Goal: Information Seeking & Learning: Learn about a topic

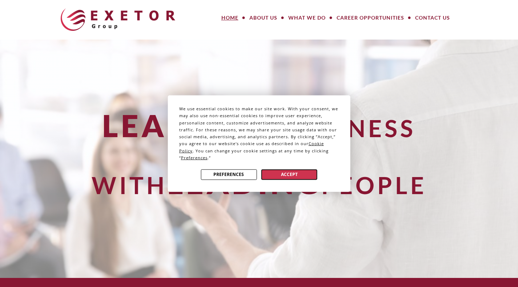
click at [293, 174] on button "Accept" at bounding box center [289, 174] width 56 height 11
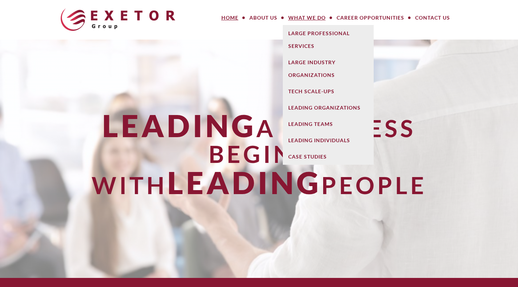
click at [314, 19] on link "What We Do" at bounding box center [307, 18] width 48 height 15
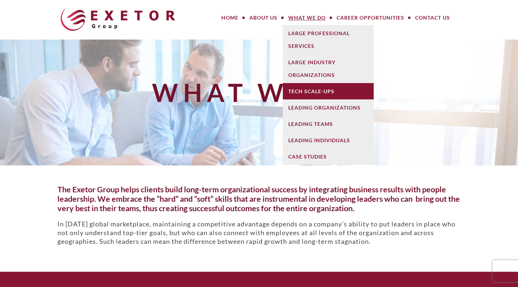
click at [318, 90] on link "Tech Scale-Ups" at bounding box center [328, 91] width 91 height 16
